Goal: Task Accomplishment & Management: Manage account settings

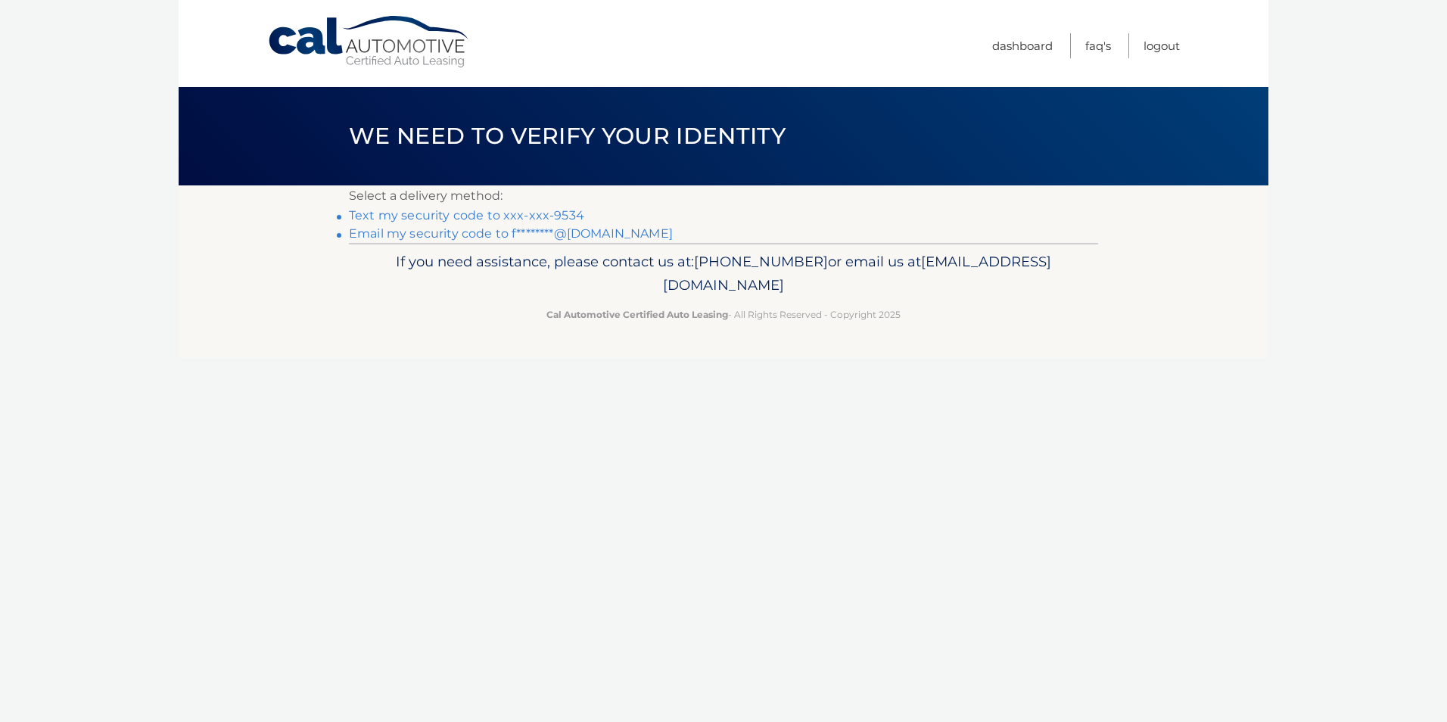
click at [522, 210] on link "Text my security code to xxx-xxx-9534" at bounding box center [466, 215] width 235 height 14
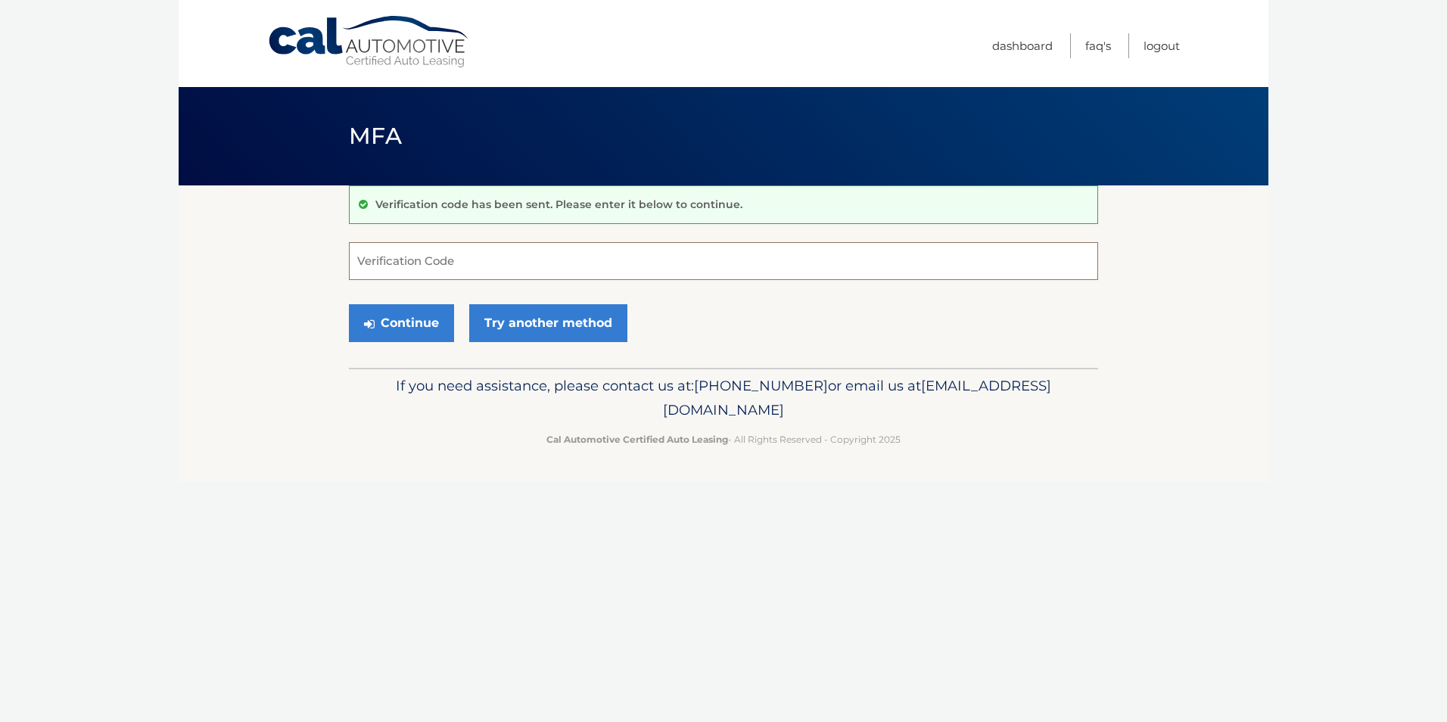
click at [424, 267] on input "Verification Code" at bounding box center [723, 261] width 749 height 38
type input "620571"
click at [415, 322] on button "Continue" at bounding box center [401, 323] width 105 height 38
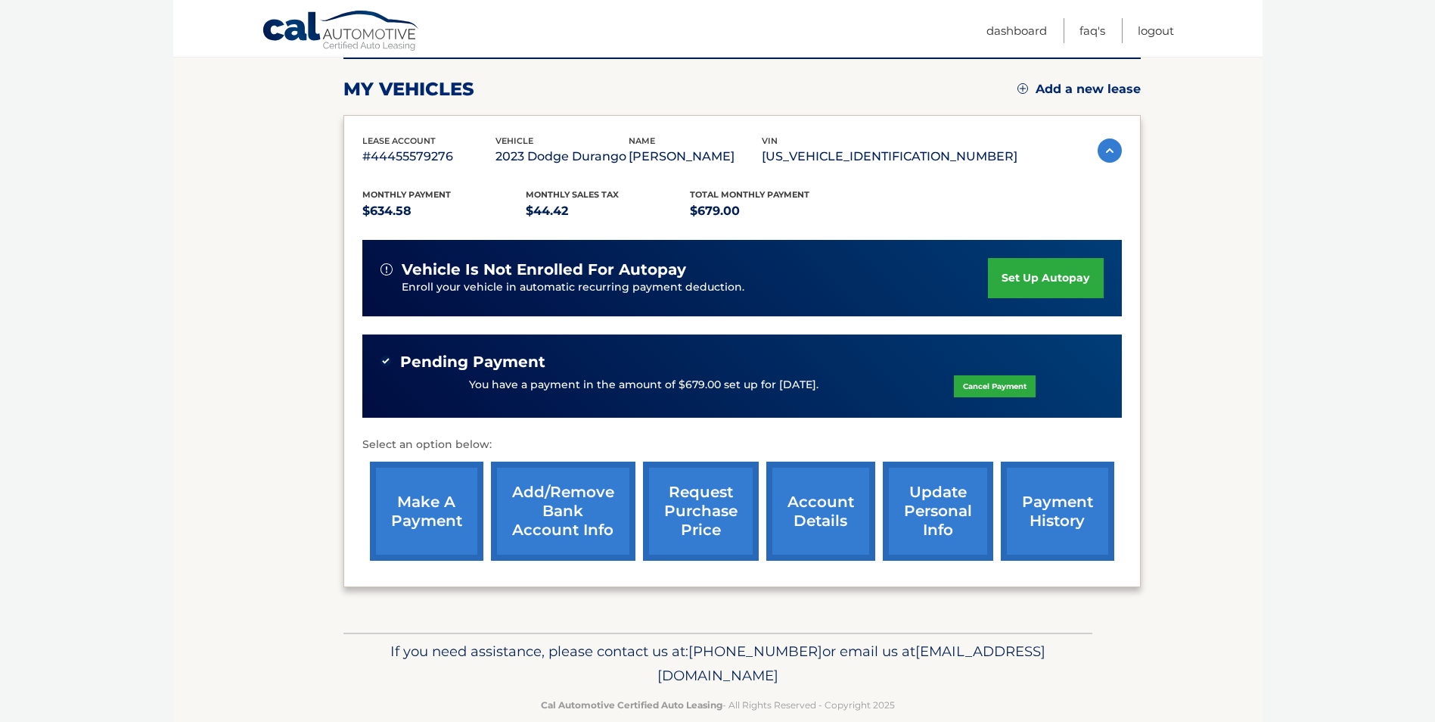
scroll to position [224, 0]
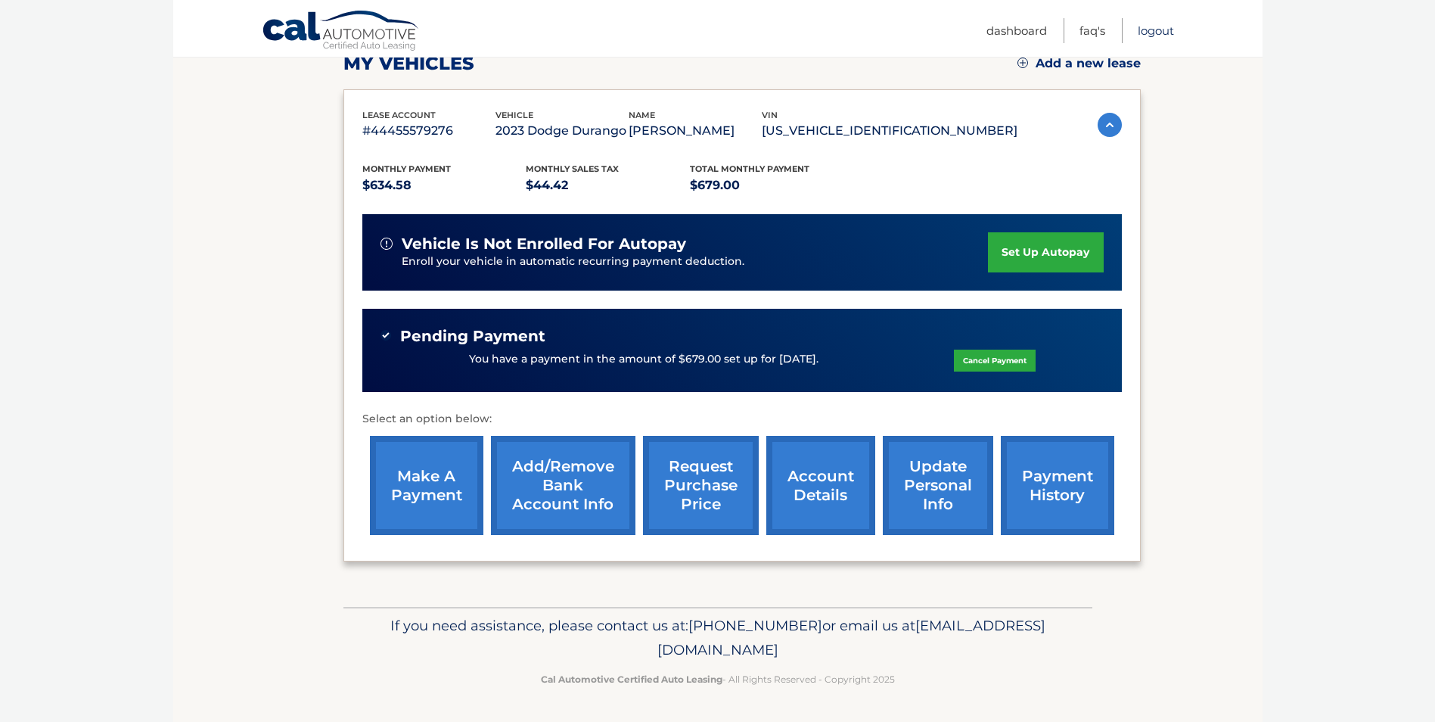
click at [1155, 32] on link "Logout" at bounding box center [1156, 30] width 36 height 25
